Goal: Entertainment & Leisure: Browse casually

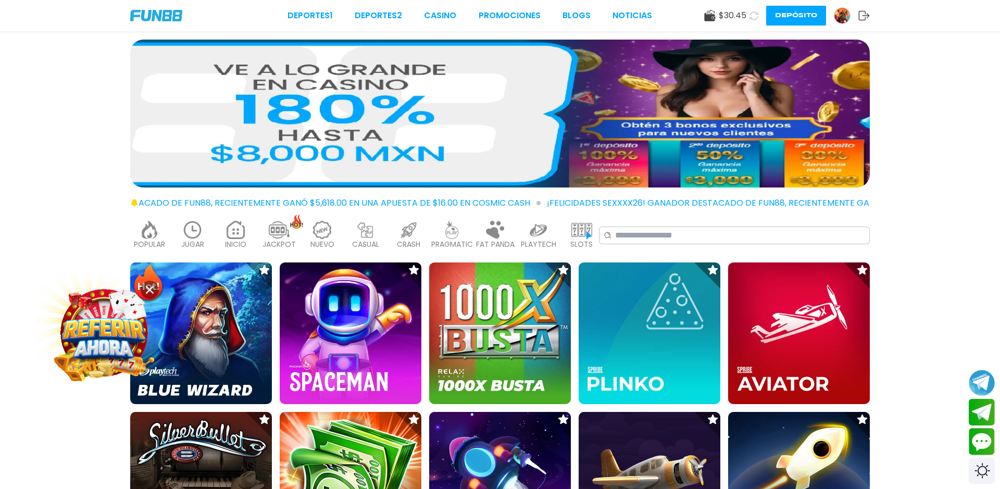
click at [150, 291] on use at bounding box center [150, 290] width 8 height 8
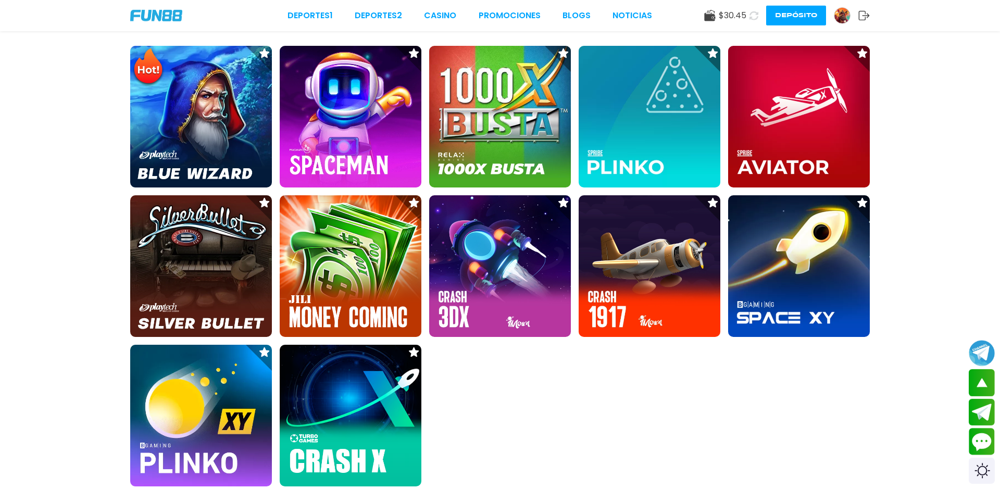
scroll to position [234, 0]
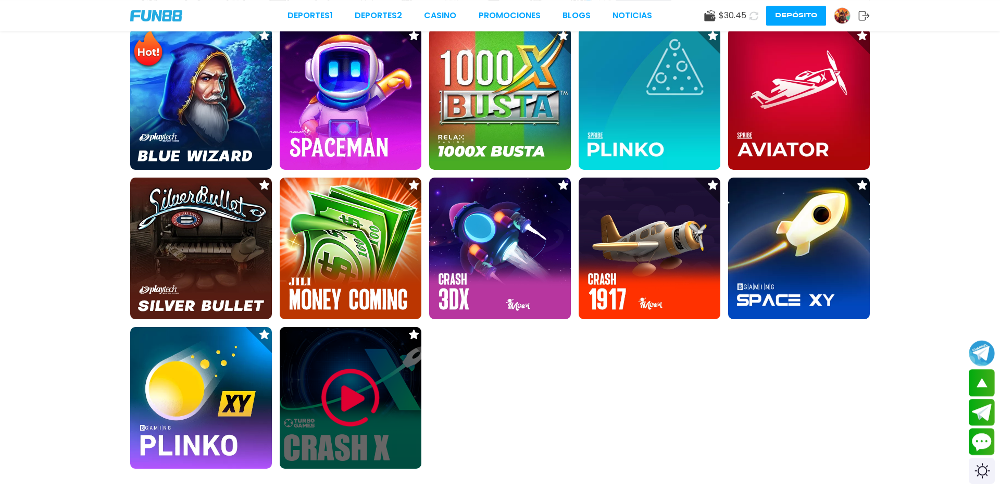
click at [380, 378] on img at bounding box center [350, 398] width 63 height 63
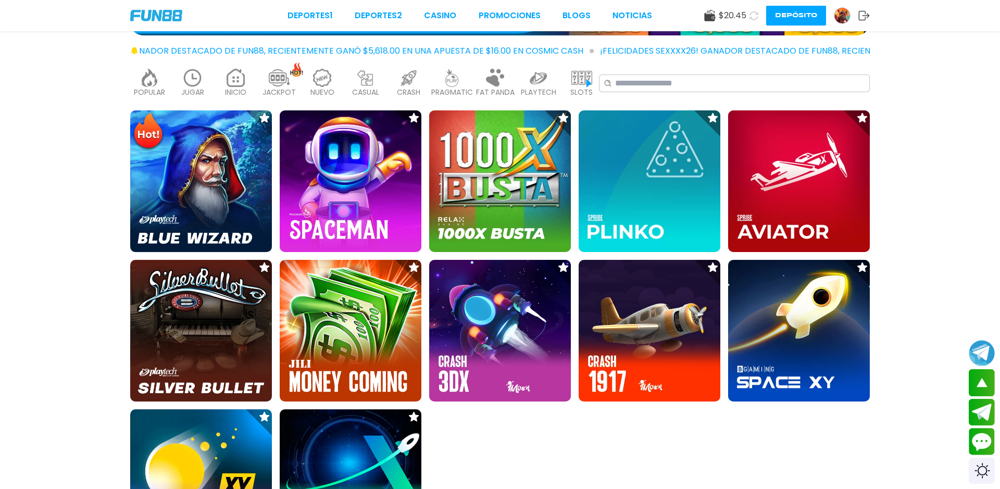
scroll to position [155, 0]
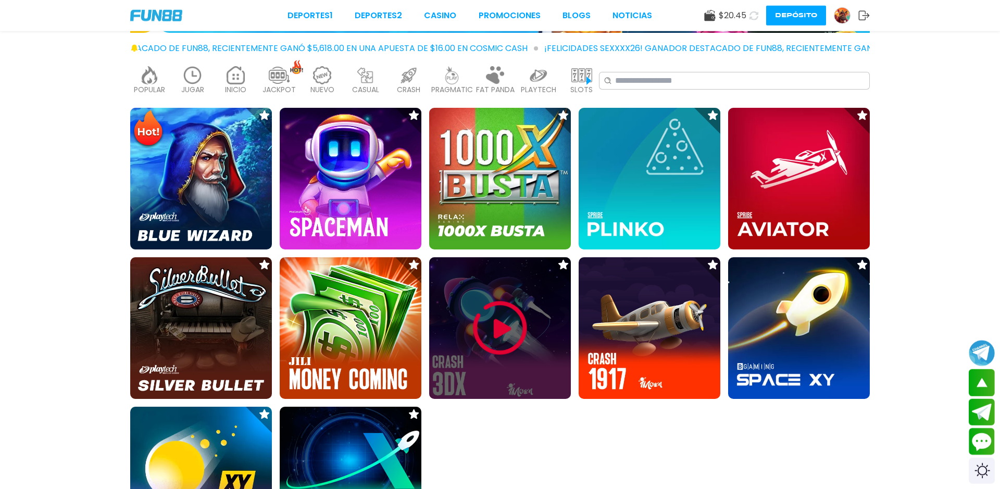
click at [495, 320] on img at bounding box center [500, 328] width 63 height 63
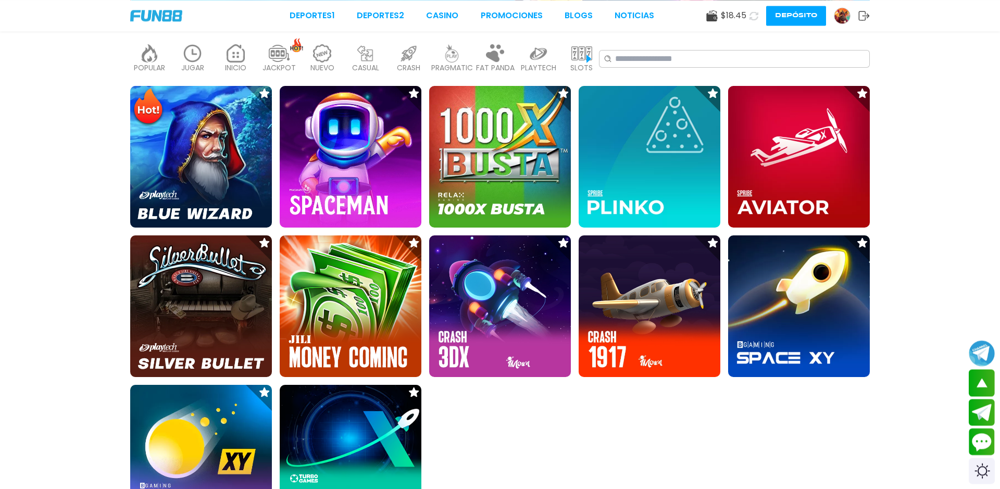
scroll to position [175, 0]
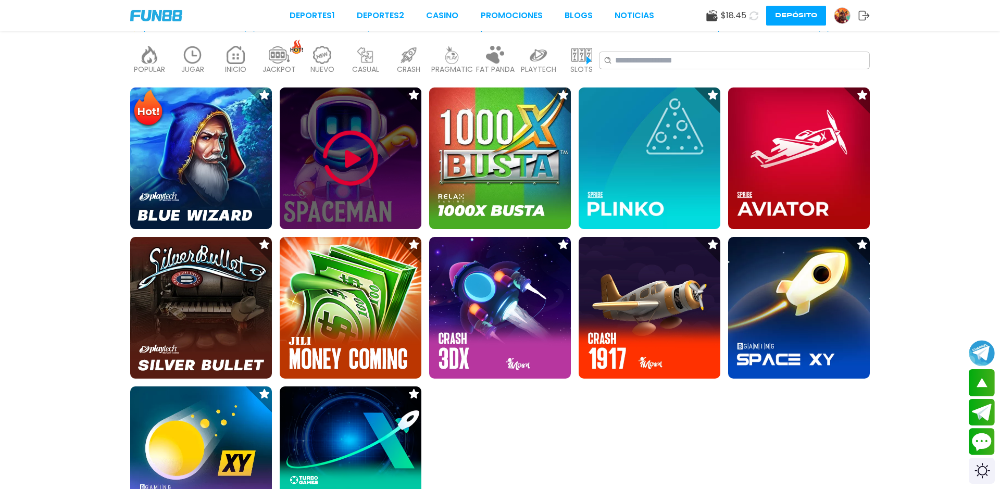
click at [343, 159] on img at bounding box center [350, 158] width 63 height 63
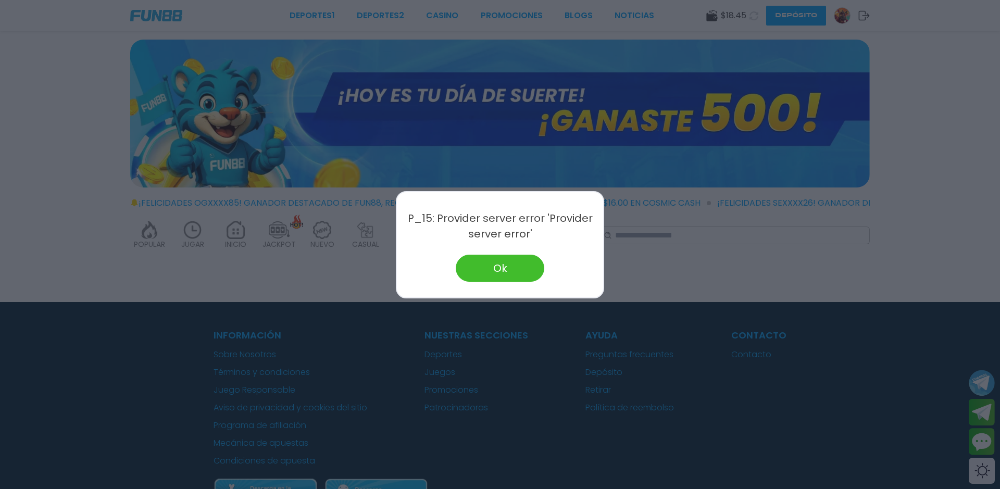
click at [512, 268] on button "Ok" at bounding box center [500, 268] width 89 height 27
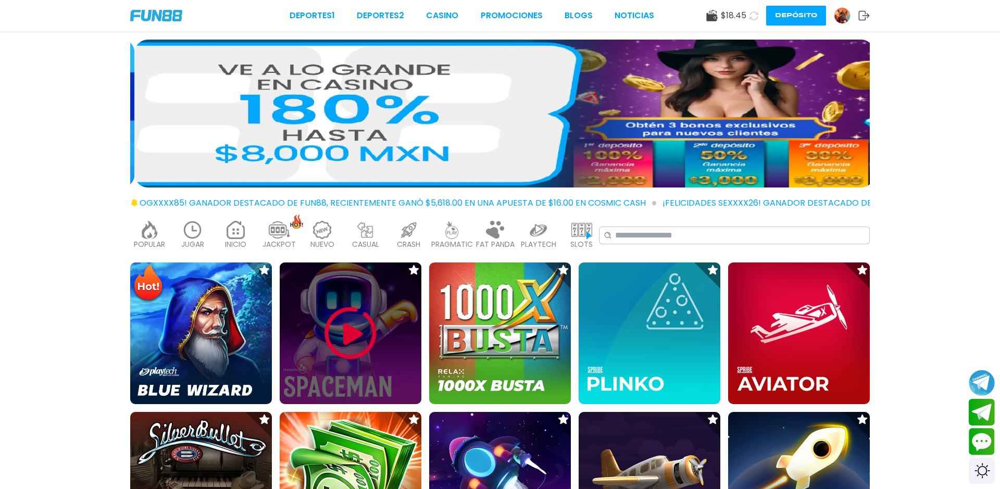
click at [361, 339] on img at bounding box center [350, 333] width 63 height 63
